Goal: Use online tool/utility: Utilize a website feature to perform a specific function

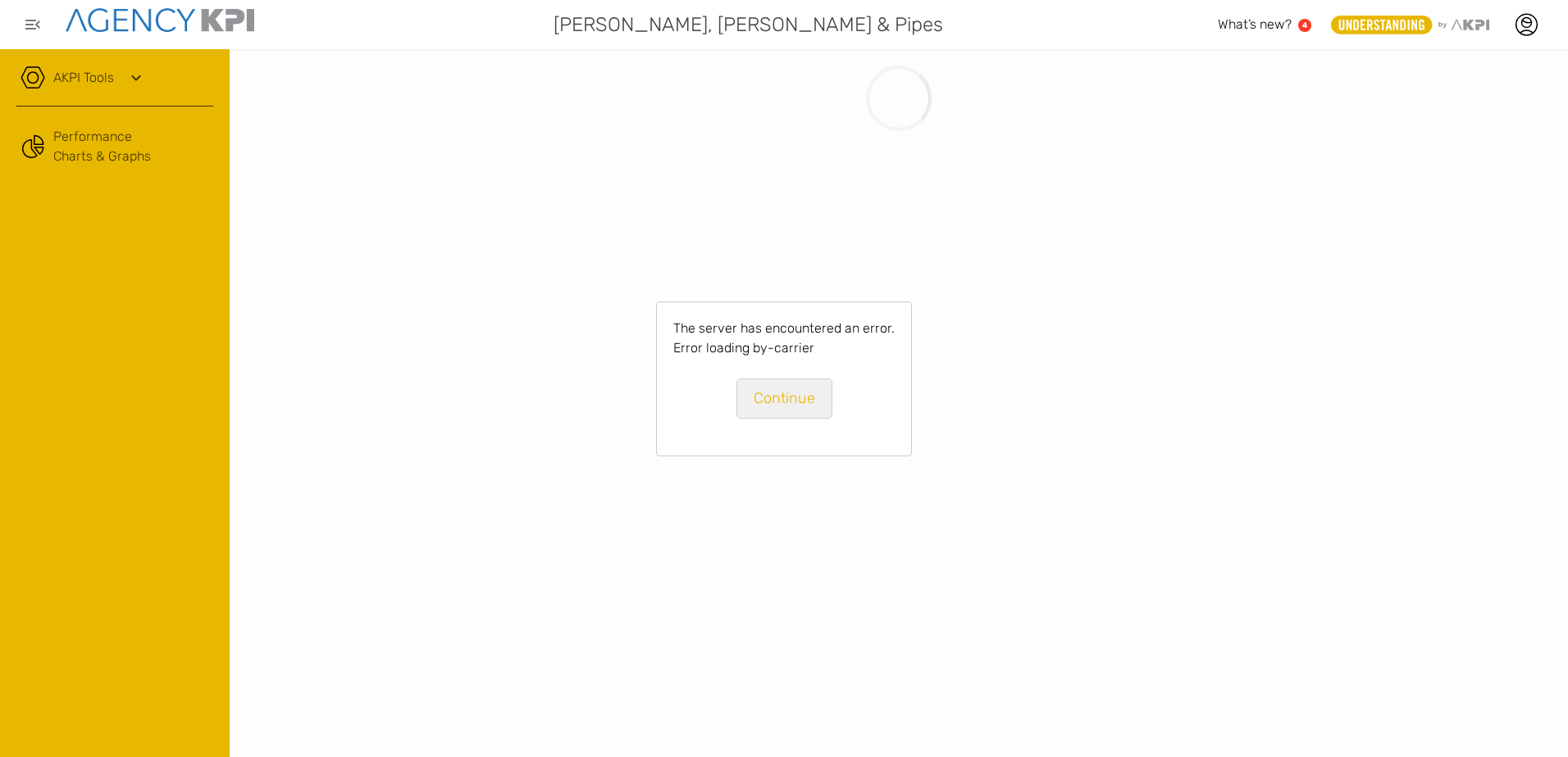
click at [814, 396] on link "Continue" at bounding box center [784, 399] width 96 height 41
click at [781, 395] on link "Continue" at bounding box center [784, 399] width 96 height 41
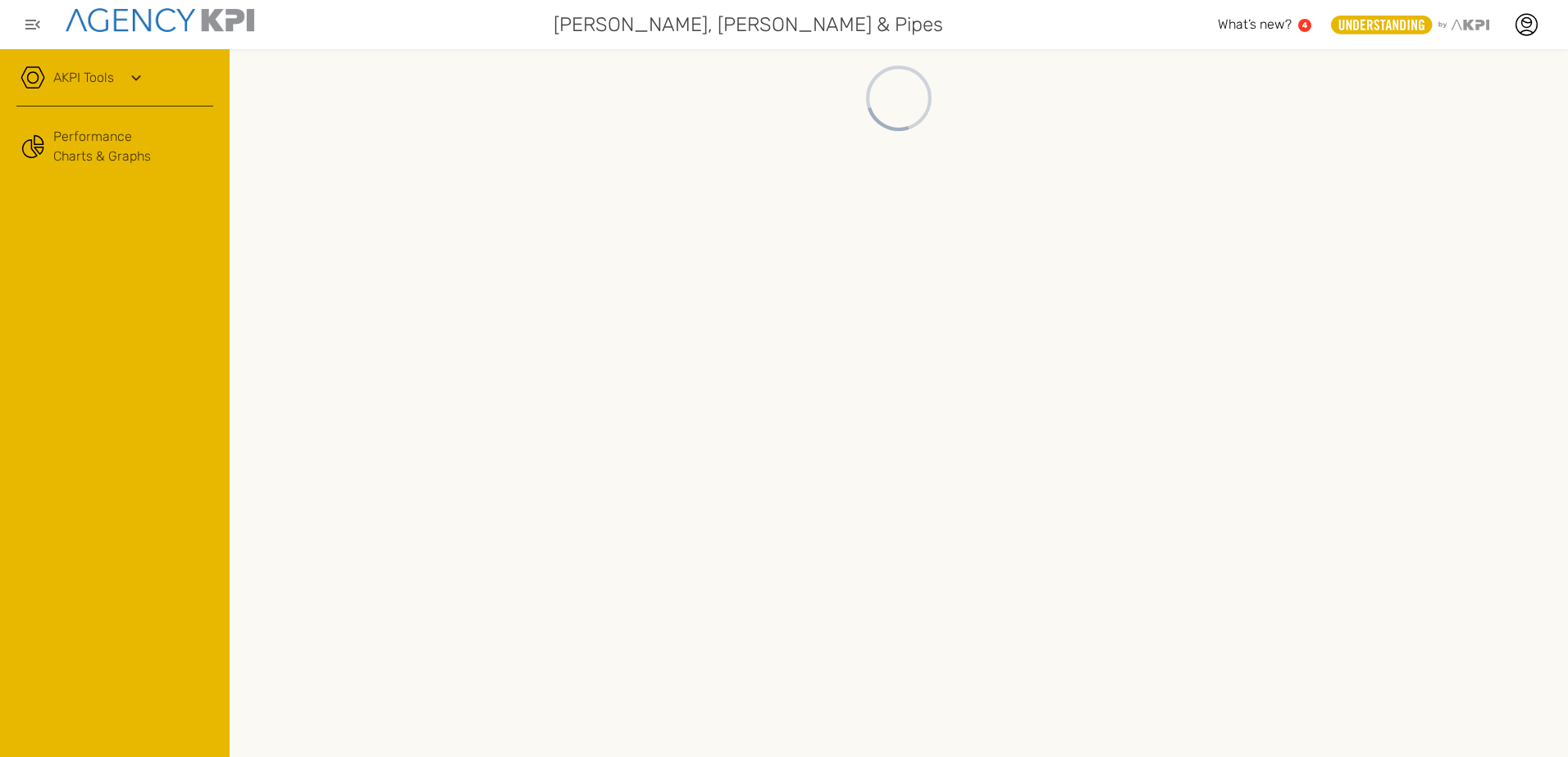
click at [155, 70] on div "AKPI Tools" at bounding box center [115, 86] width 197 height 41
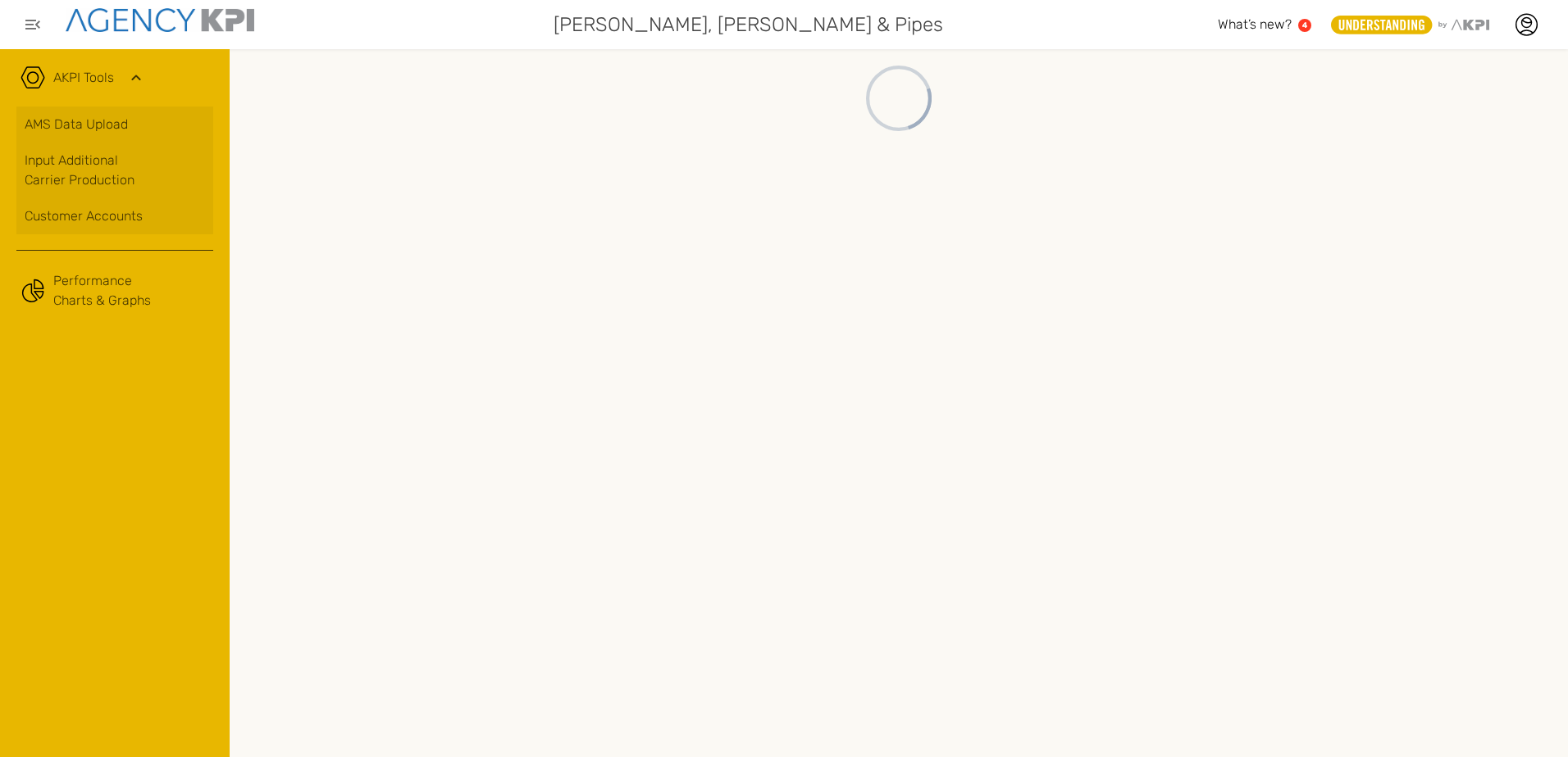
click at [155, 70] on div "AKPI Tools" at bounding box center [115, 86] width 197 height 41
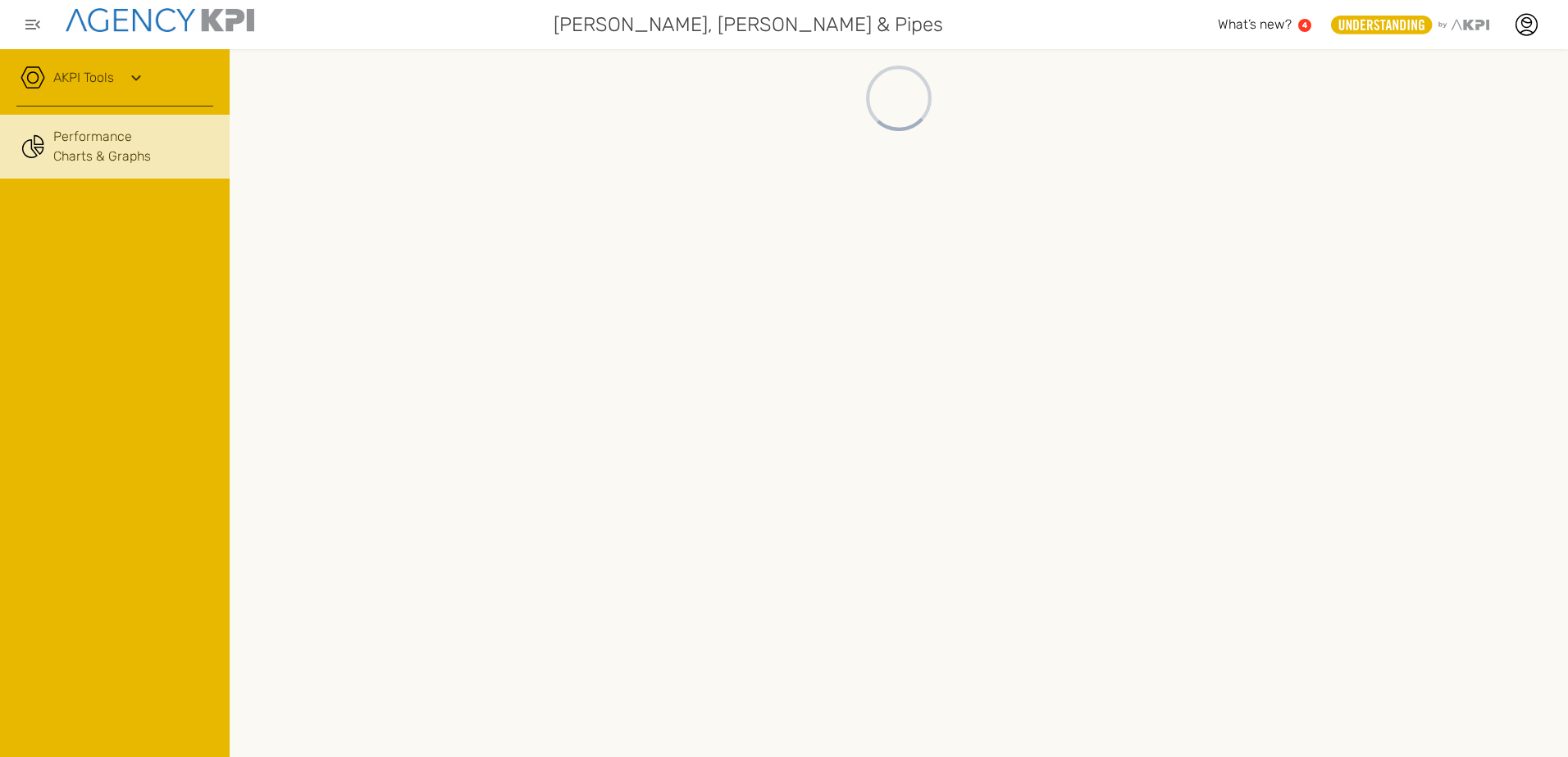
click at [91, 156] on link "Performance Charts & Graphs" at bounding box center [115, 146] width 229 height 64
drag, startPoint x: 1239, startPoint y: 406, endPoint x: 1230, endPoint y: 429, distance: 24.7
click at [1239, 406] on div at bounding box center [898, 402] width 1338 height 708
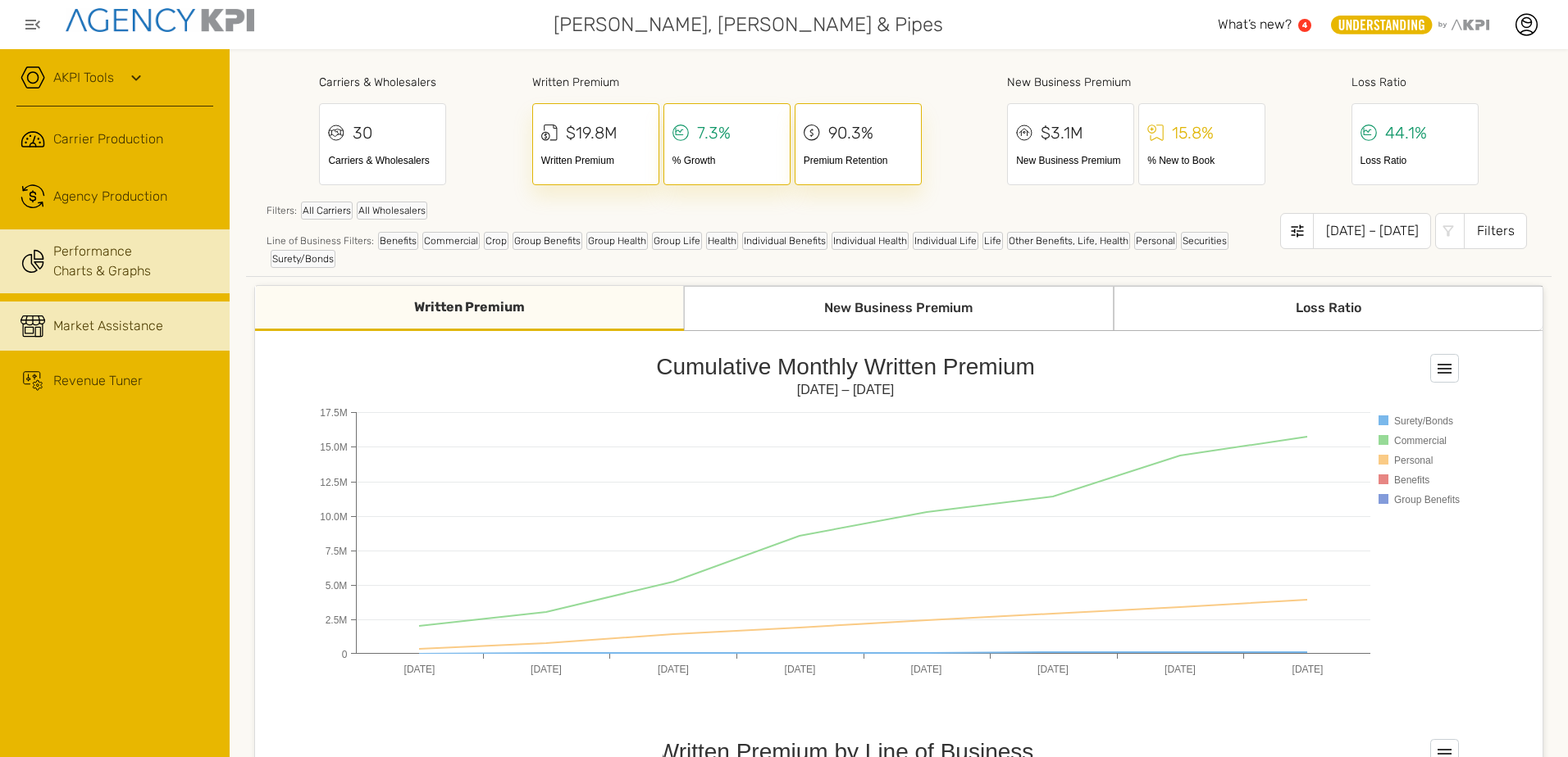
click at [95, 322] on span "Market Assistance" at bounding box center [108, 327] width 110 height 20
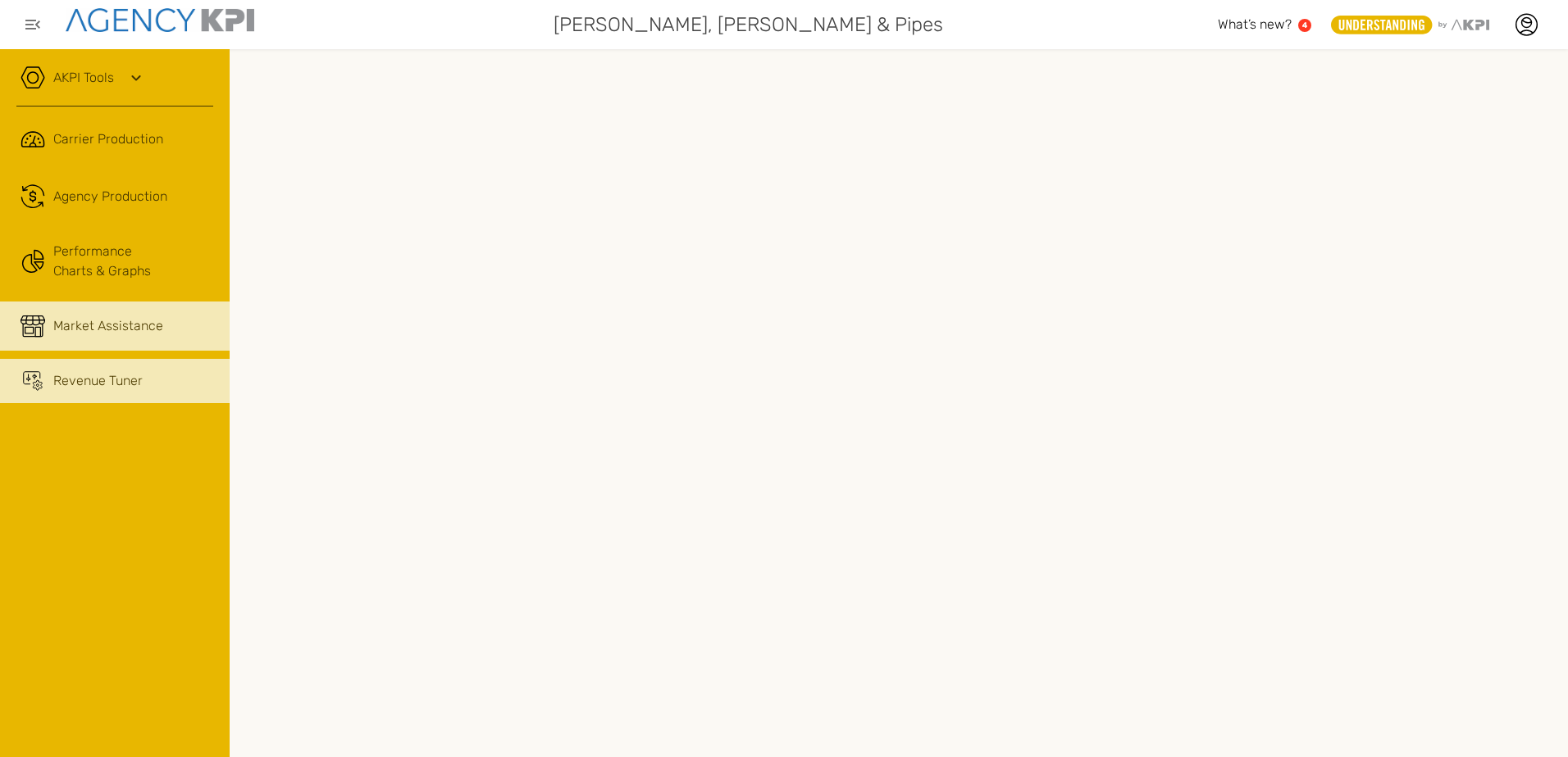
click at [67, 391] on link "Revenue Tuner" at bounding box center [115, 381] width 229 height 44
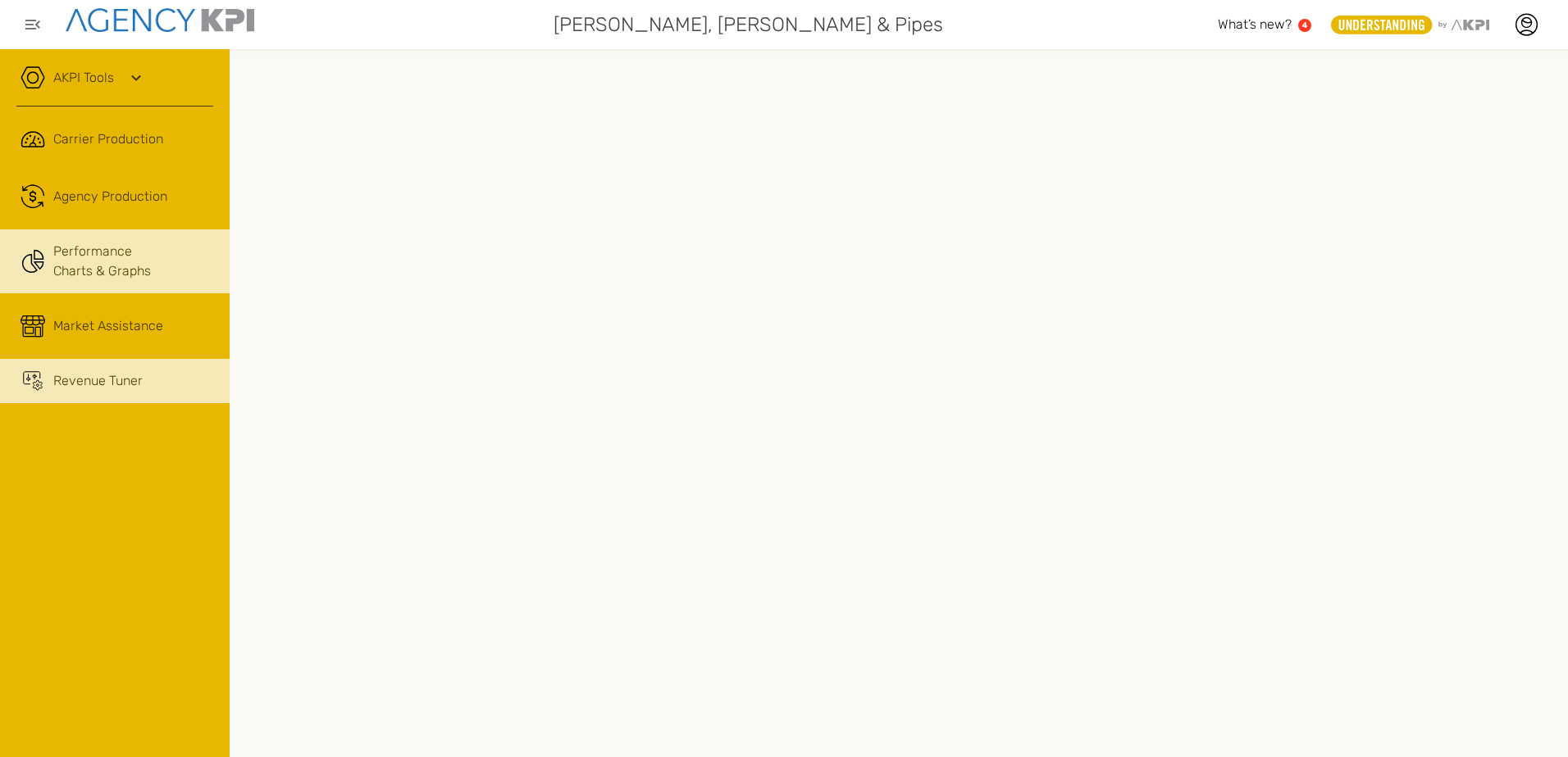
click at [174, 263] on link "Performance Charts & Graphs" at bounding box center [115, 261] width 229 height 64
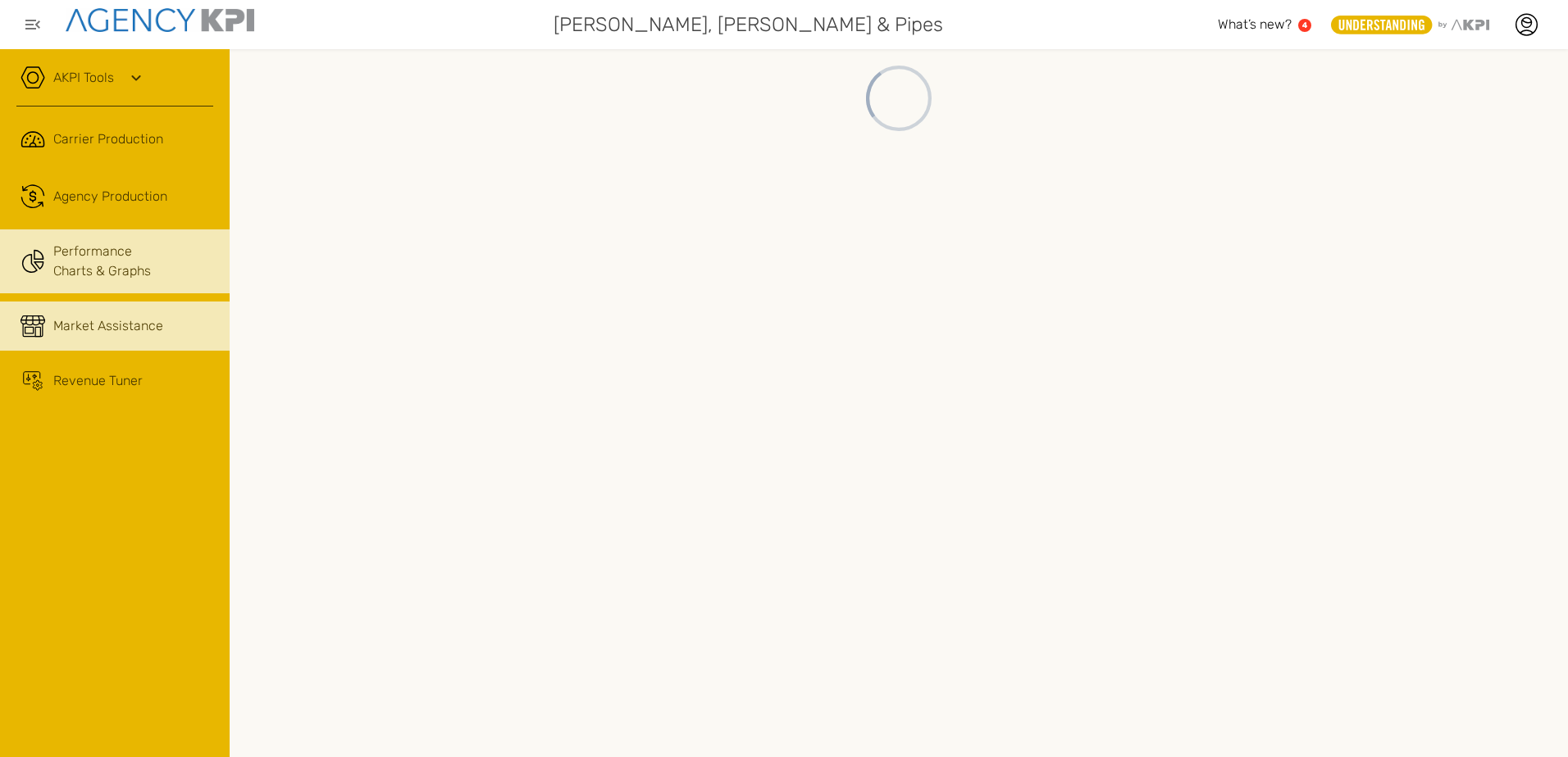
click at [119, 330] on span "Market Assistance" at bounding box center [108, 327] width 110 height 20
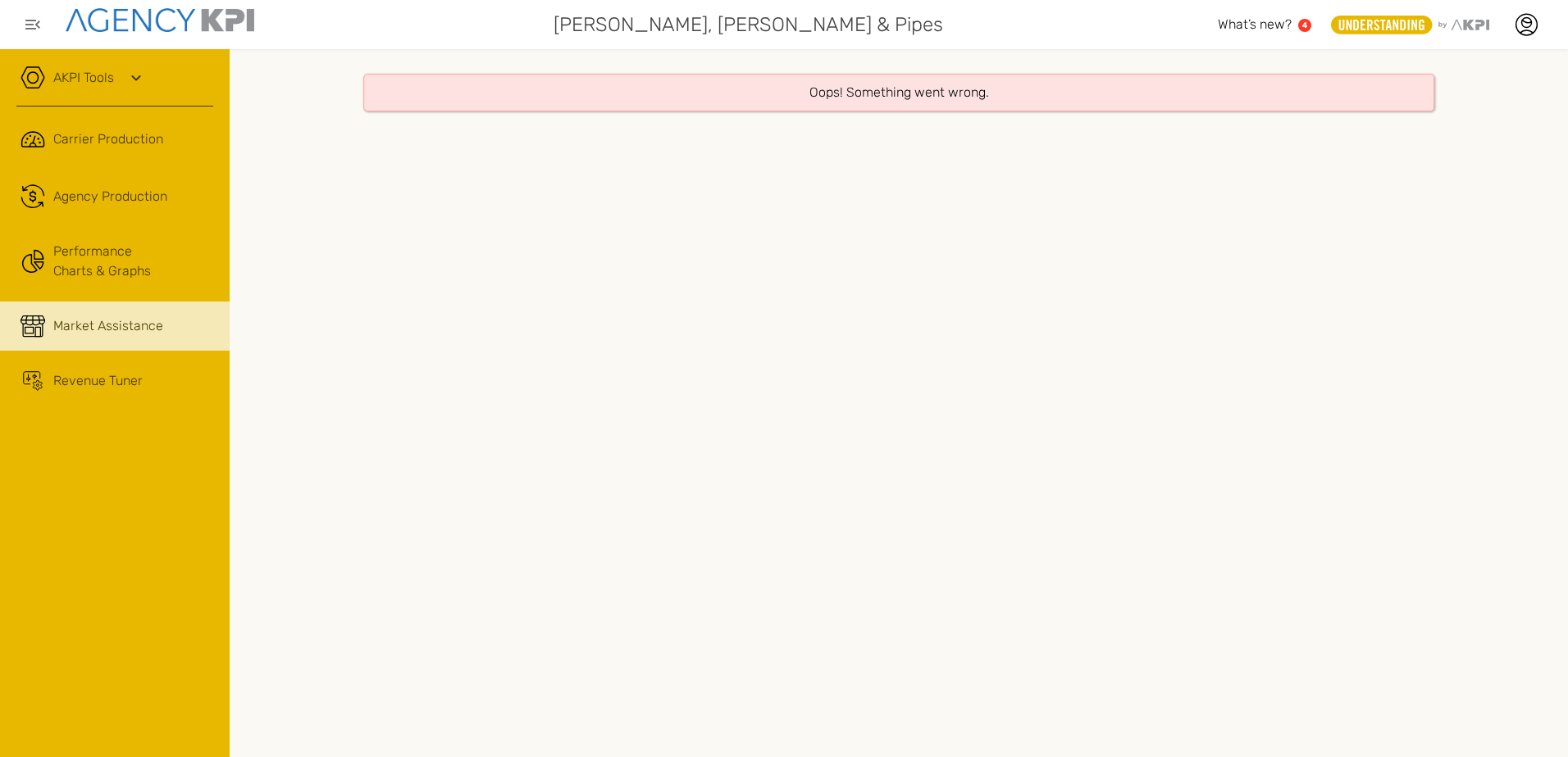
click at [92, 317] on span "Market Assistance" at bounding box center [108, 327] width 110 height 20
